Goal: Task Accomplishment & Management: Complete application form

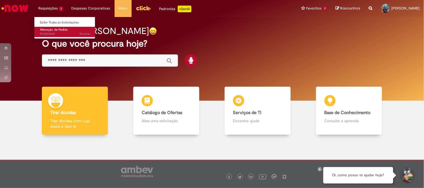
click at [58, 29] on span "Alteração de Pedido" at bounding box center [54, 30] width 28 height 4
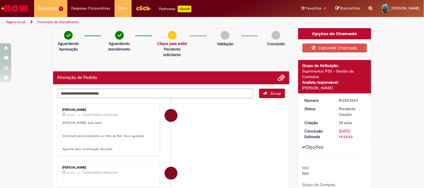
click at [22, 9] on img "Ir para a Homepage" at bounding box center [15, 8] width 29 height 11
